Goal: Transaction & Acquisition: Purchase product/service

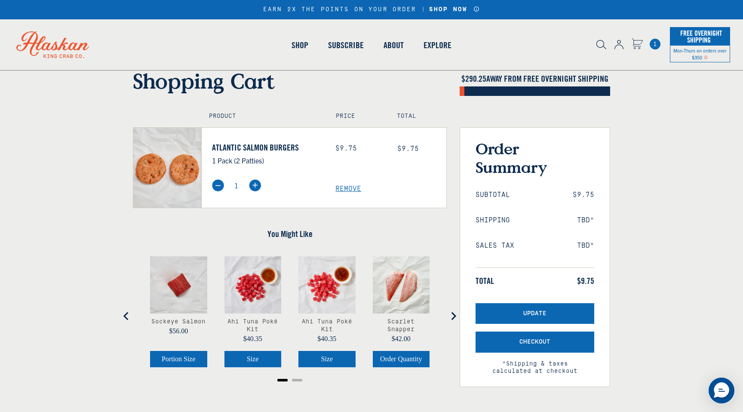
scroll to position [13, 0]
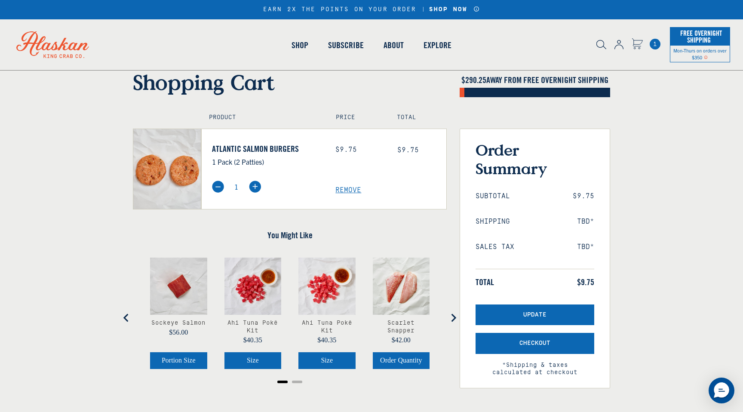
click at [257, 186] on img at bounding box center [255, 187] width 12 height 12
type input "2"
click at [63, 165] on form "Shopping Cart $ 290.25 AWAY FROM FREE OVERNIGHT SHIPPING Product Price Total At…" at bounding box center [371, 234] width 743 height 329
